Goal: Information Seeking & Learning: Learn about a topic

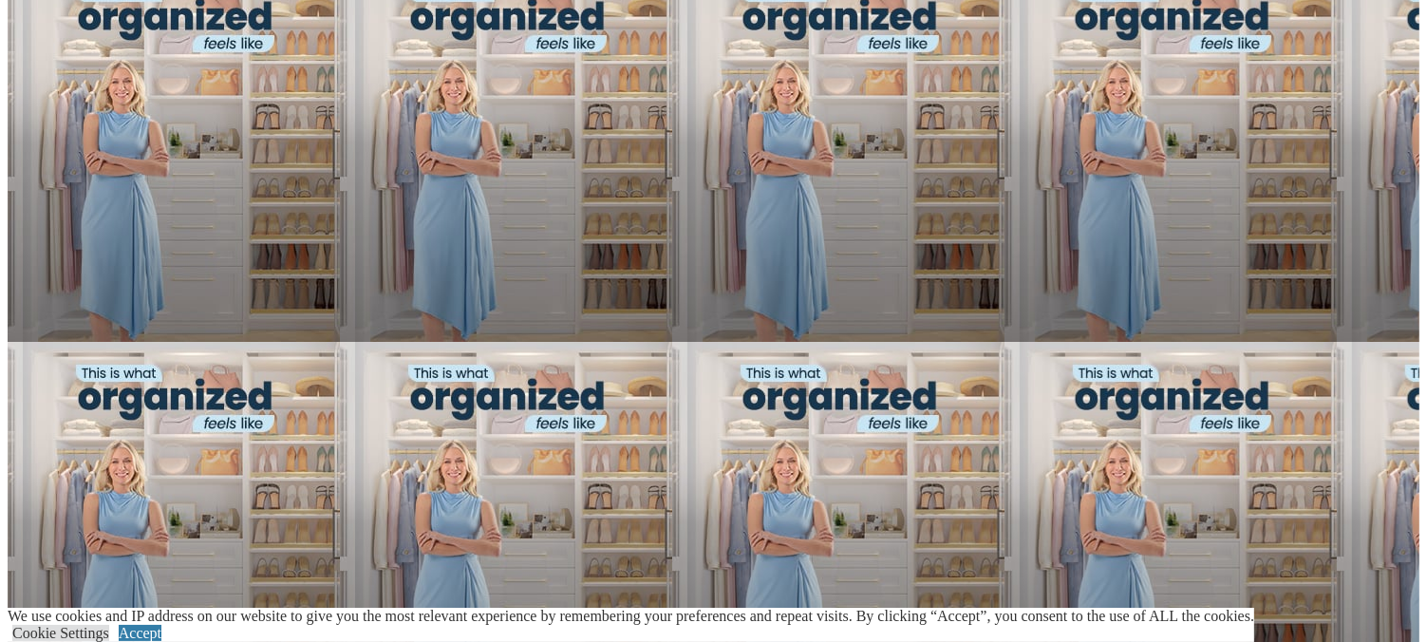
scroll to position [1237, 0]
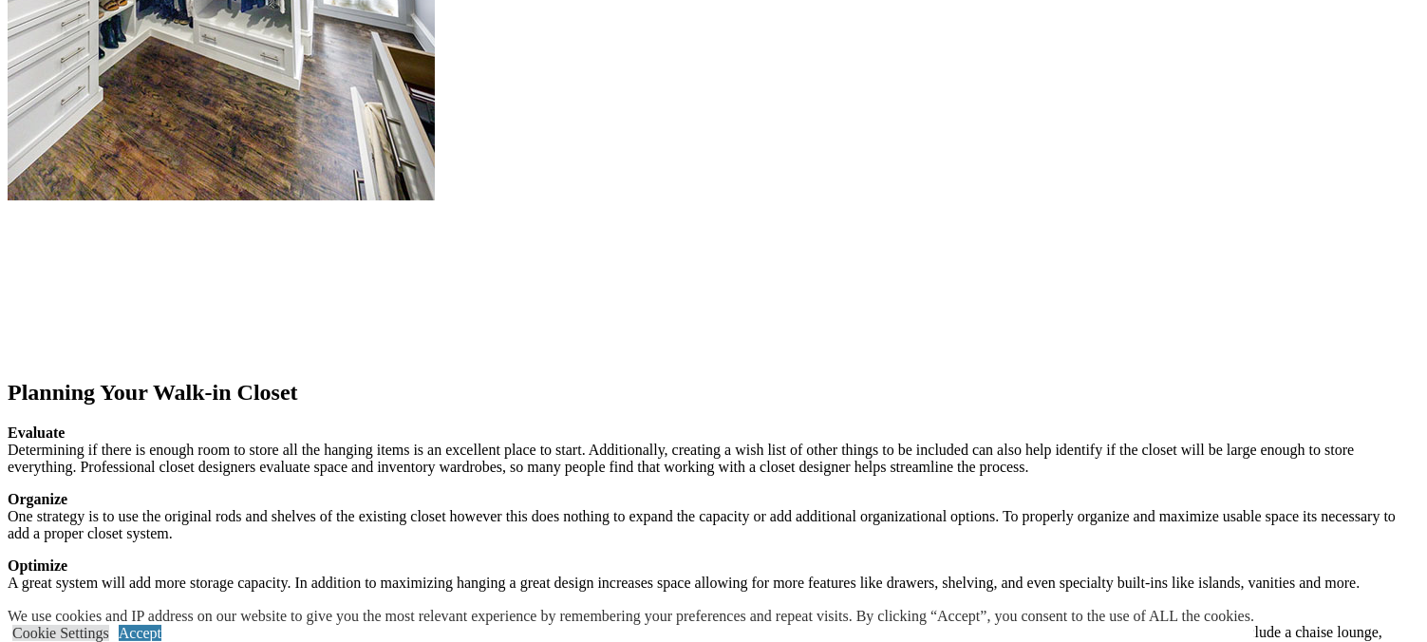
scroll to position [2390, 0]
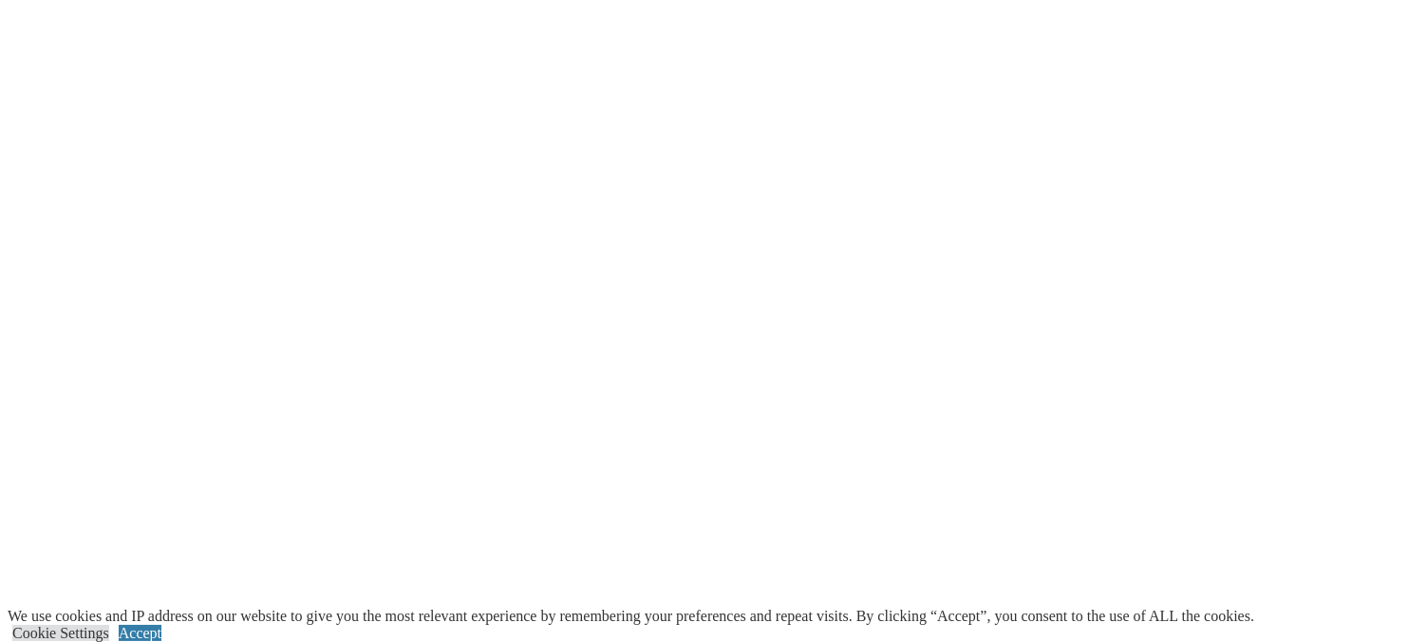
scroll to position [3561, 0]
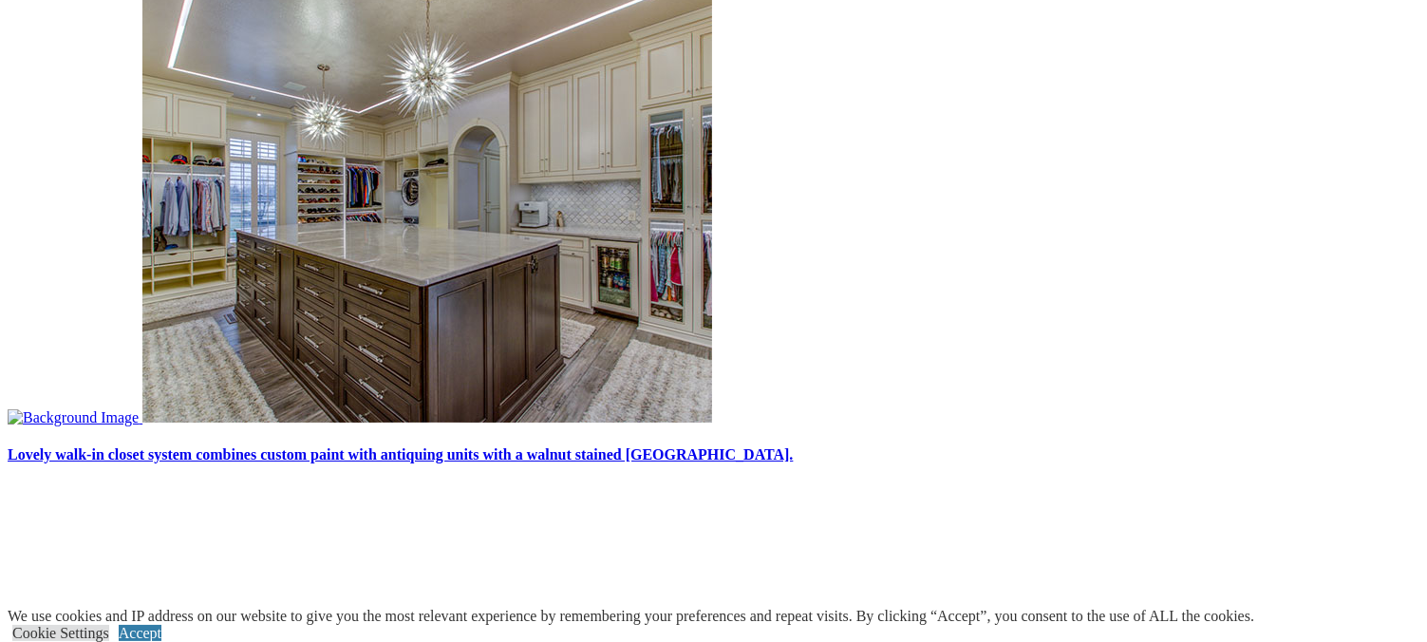
scroll to position [5295, 0]
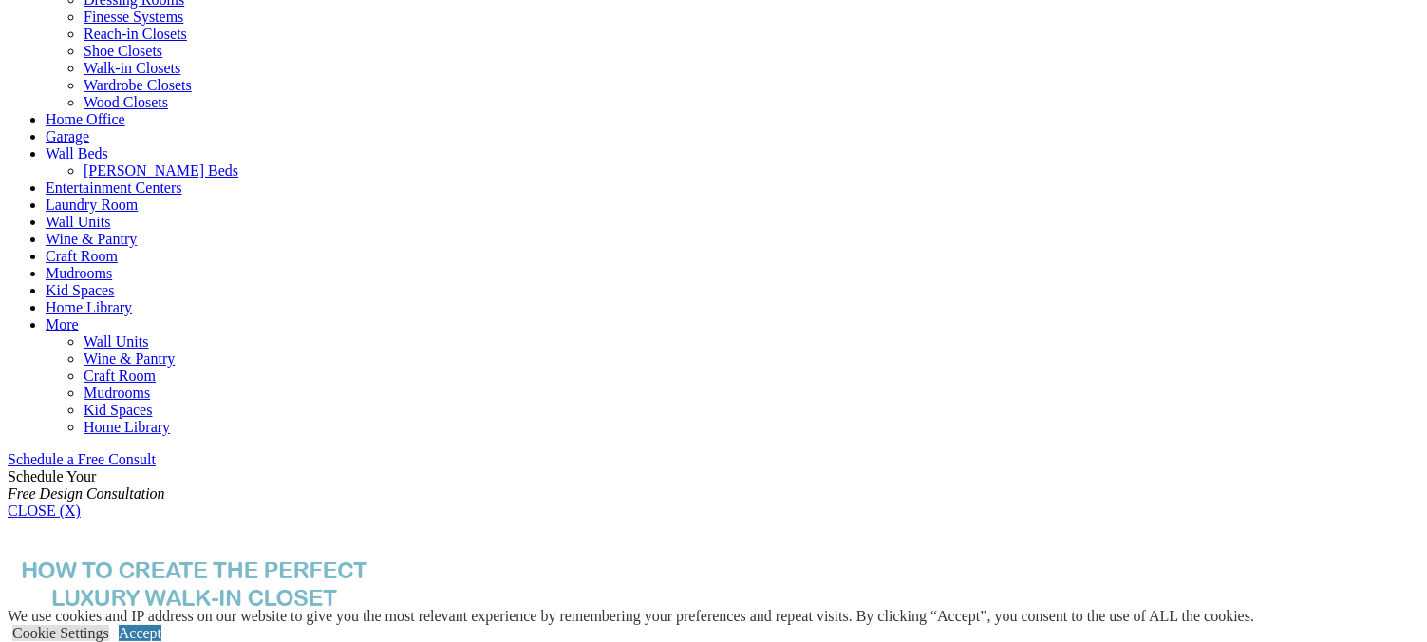
scroll to position [827, 0]
